Goal: Task Accomplishment & Management: Manage account settings

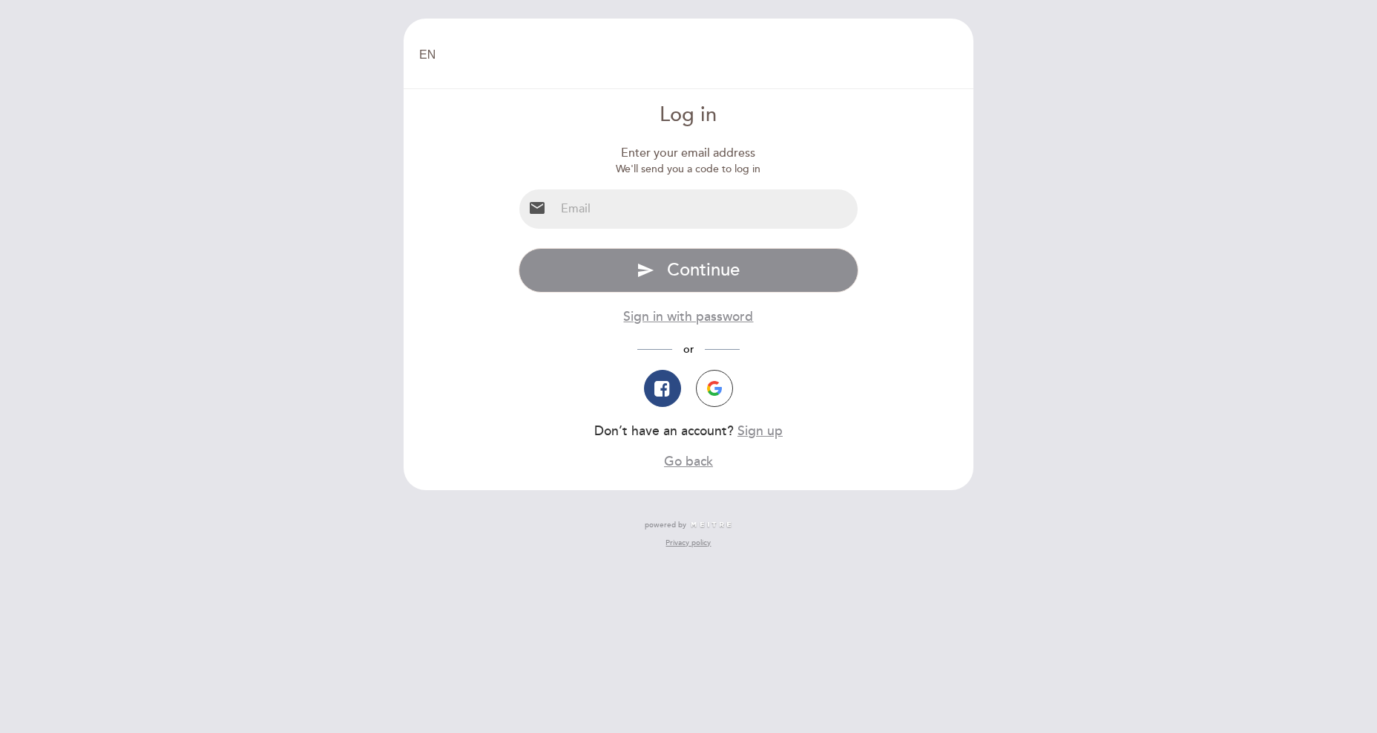
click at [635, 222] on input "email" at bounding box center [707, 208] width 304 height 39
type input "[EMAIL_ADDRESS][DOMAIN_NAME]"
click at [693, 278] on span "Continue" at bounding box center [703, 270] width 73 height 22
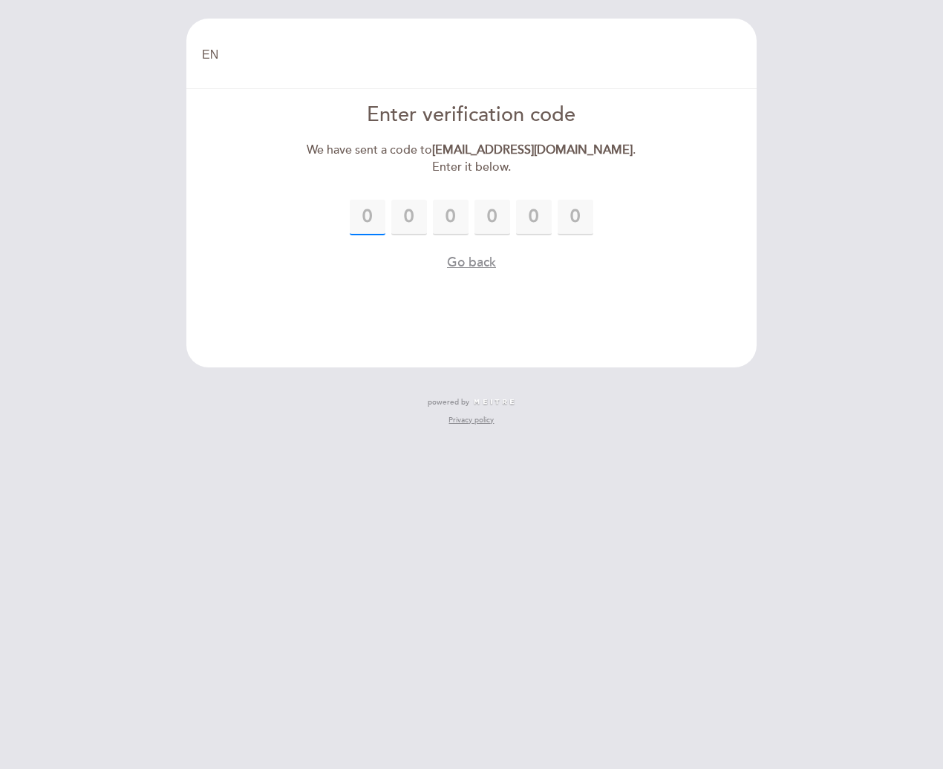
click at [368, 220] on input "text" at bounding box center [368, 218] width 36 height 36
type input "1"
type input "0"
type input "2"
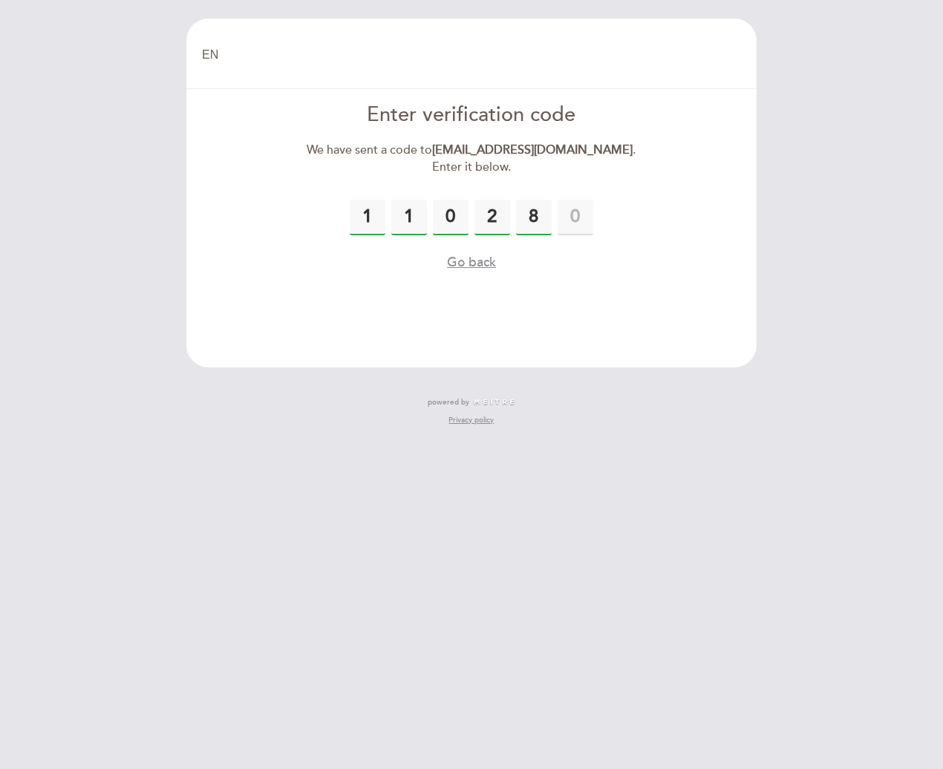
type input "8"
type input "1"
